Goal: Information Seeking & Learning: Learn about a topic

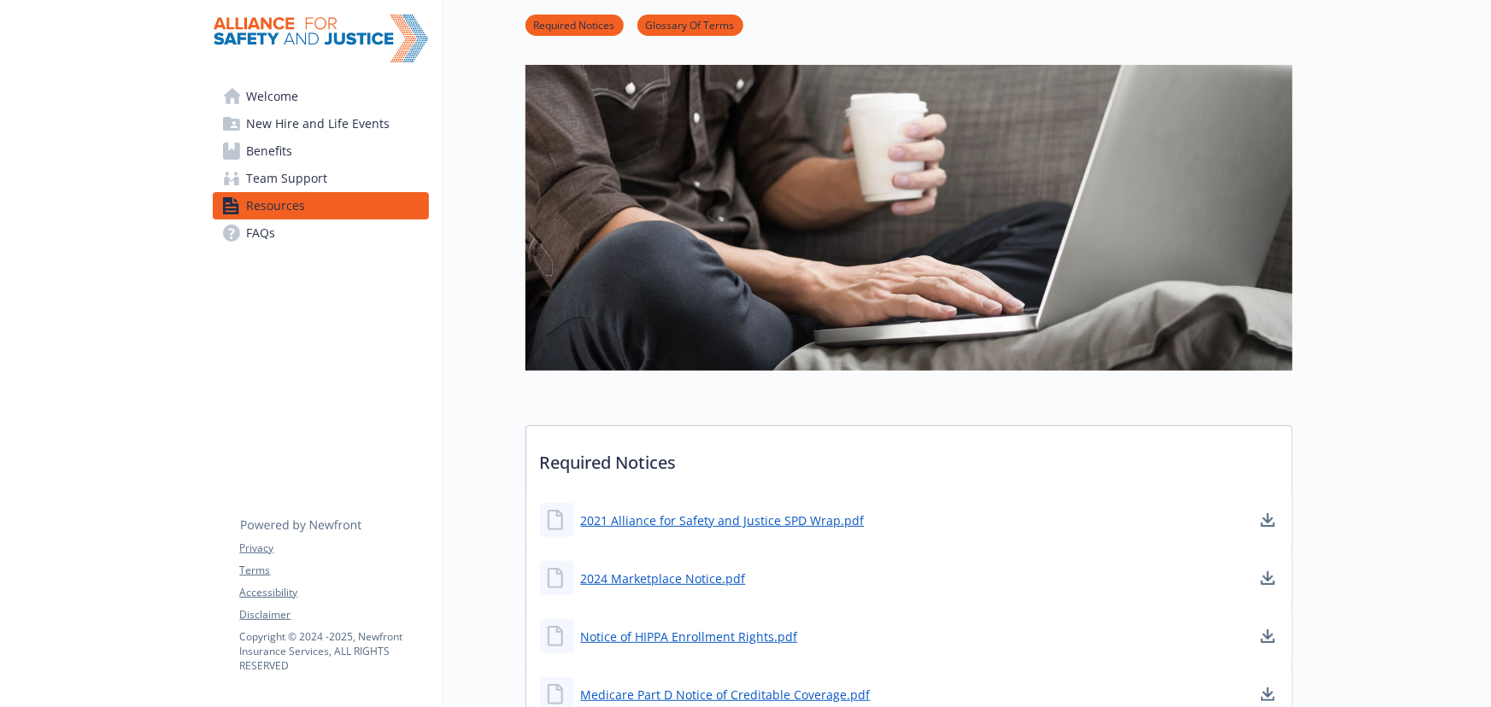
click at [274, 156] on span "Benefits" at bounding box center [270, 151] width 46 height 27
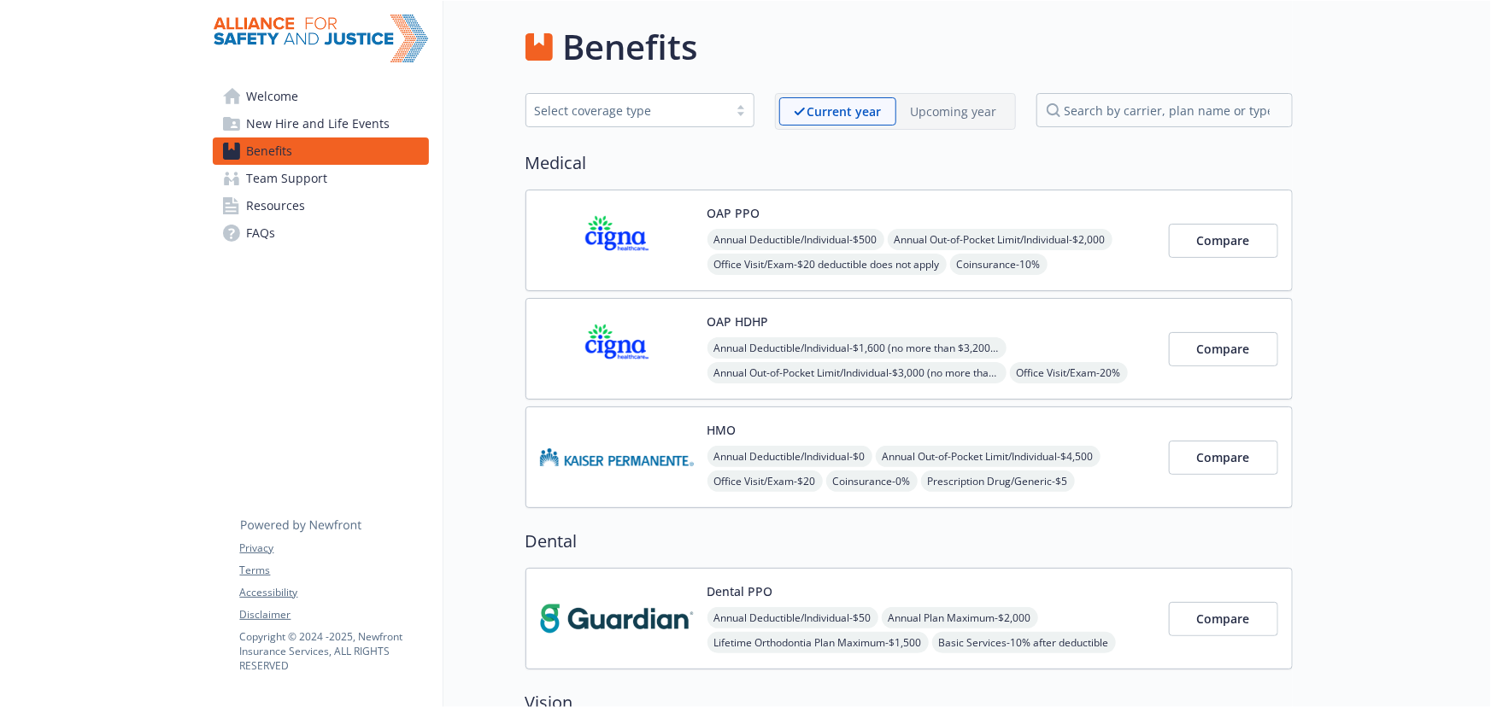
click at [928, 103] on p "Upcoming year" at bounding box center [954, 112] width 86 height 18
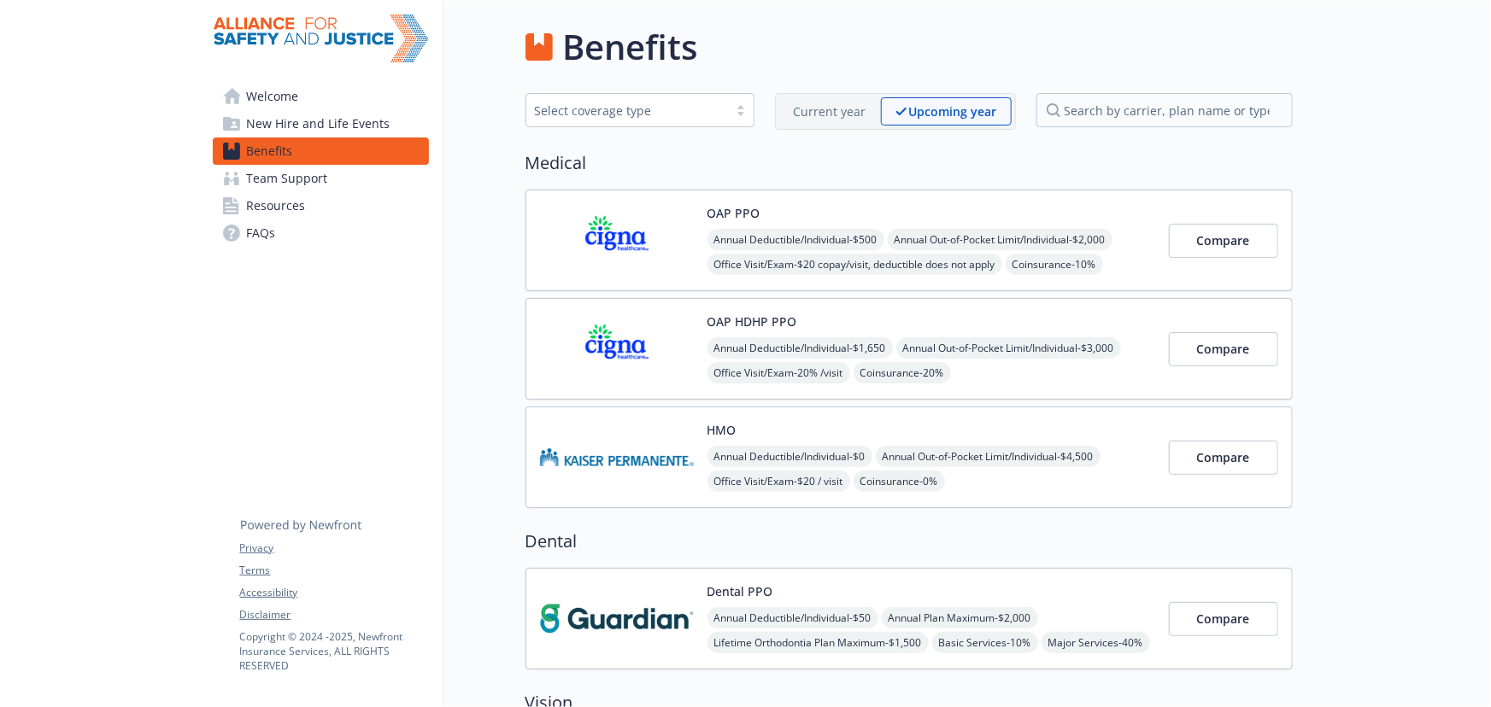
click at [277, 203] on span "Resources" at bounding box center [276, 205] width 59 height 27
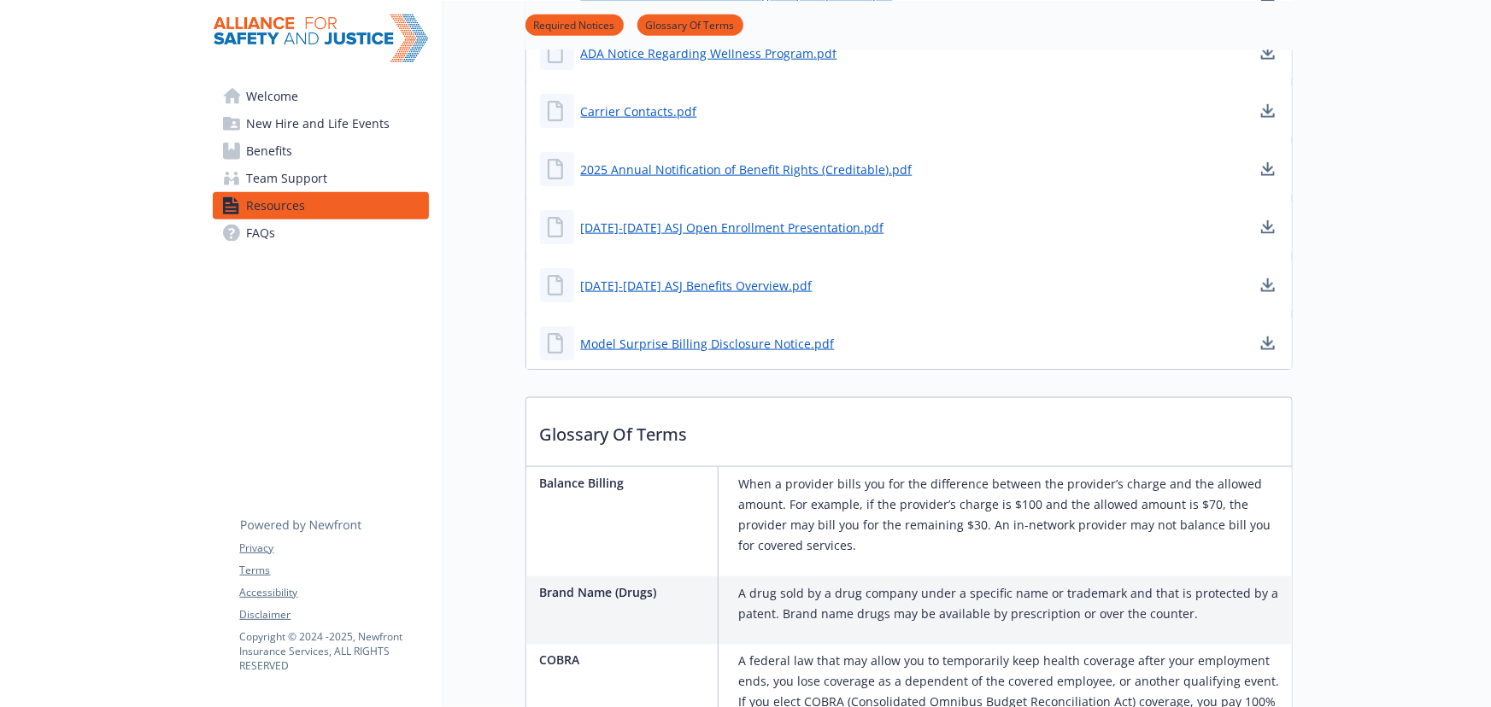
scroll to position [1087, 0]
